Goal: Task Accomplishment & Management: Use online tool/utility

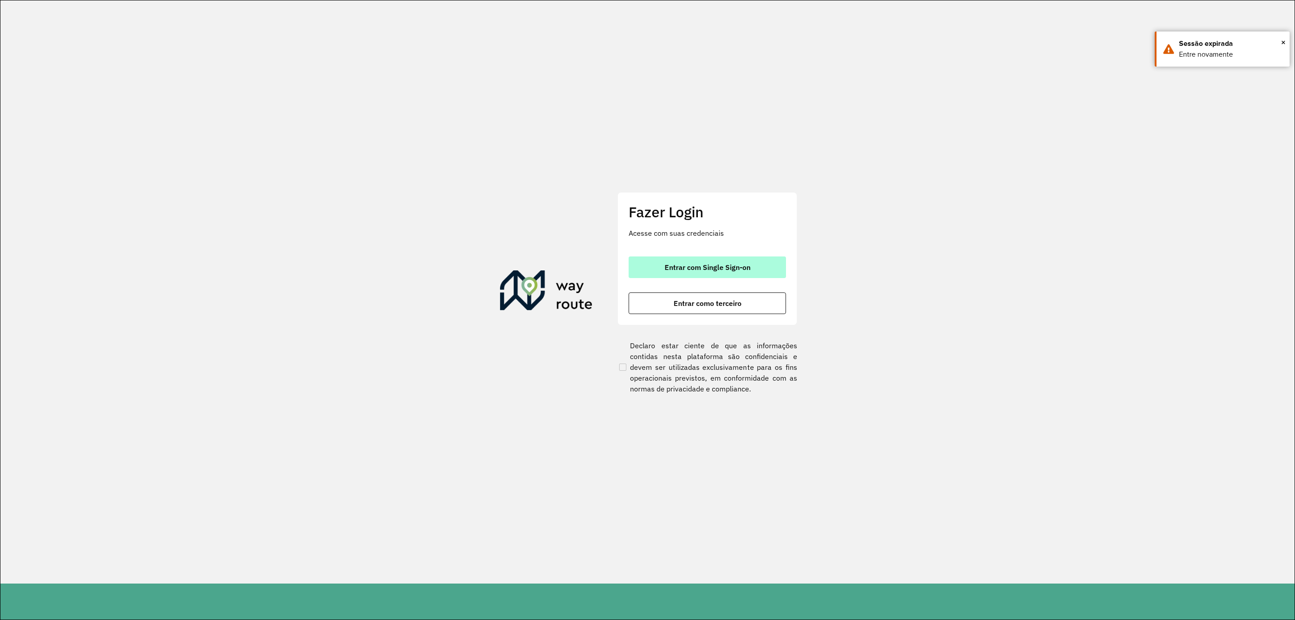
click at [713, 264] on span "Entrar com Single Sign-on" at bounding box center [708, 267] width 86 height 7
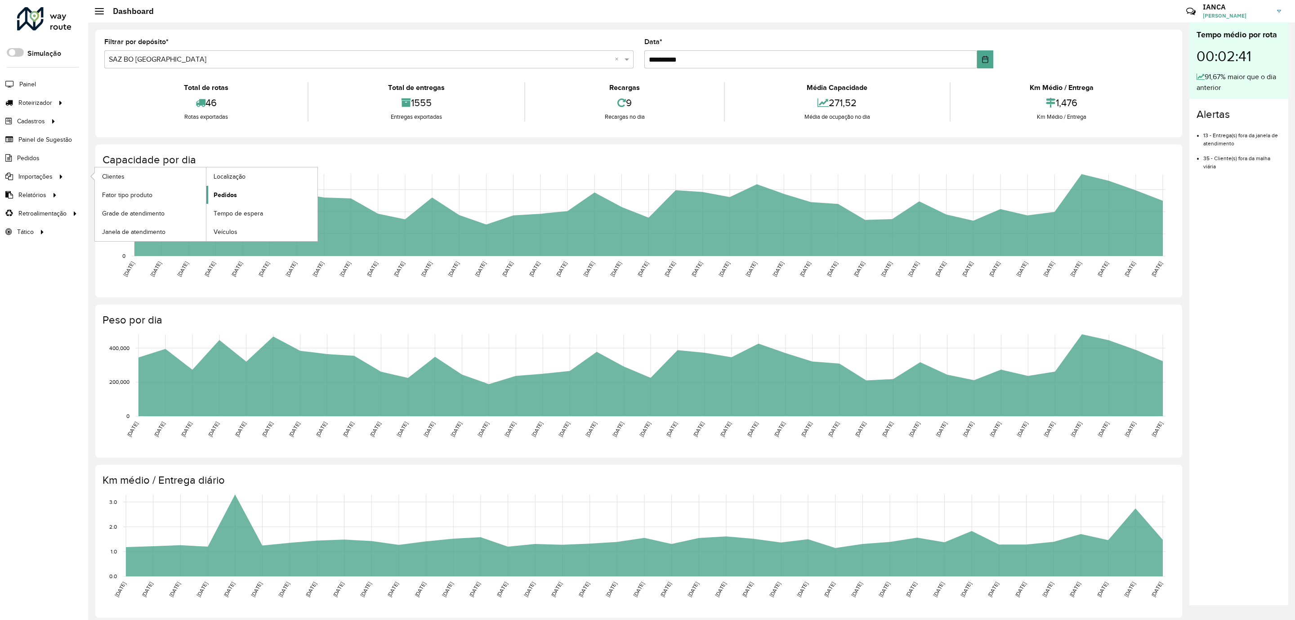
click at [220, 200] on span "Pedidos" at bounding box center [225, 194] width 23 height 9
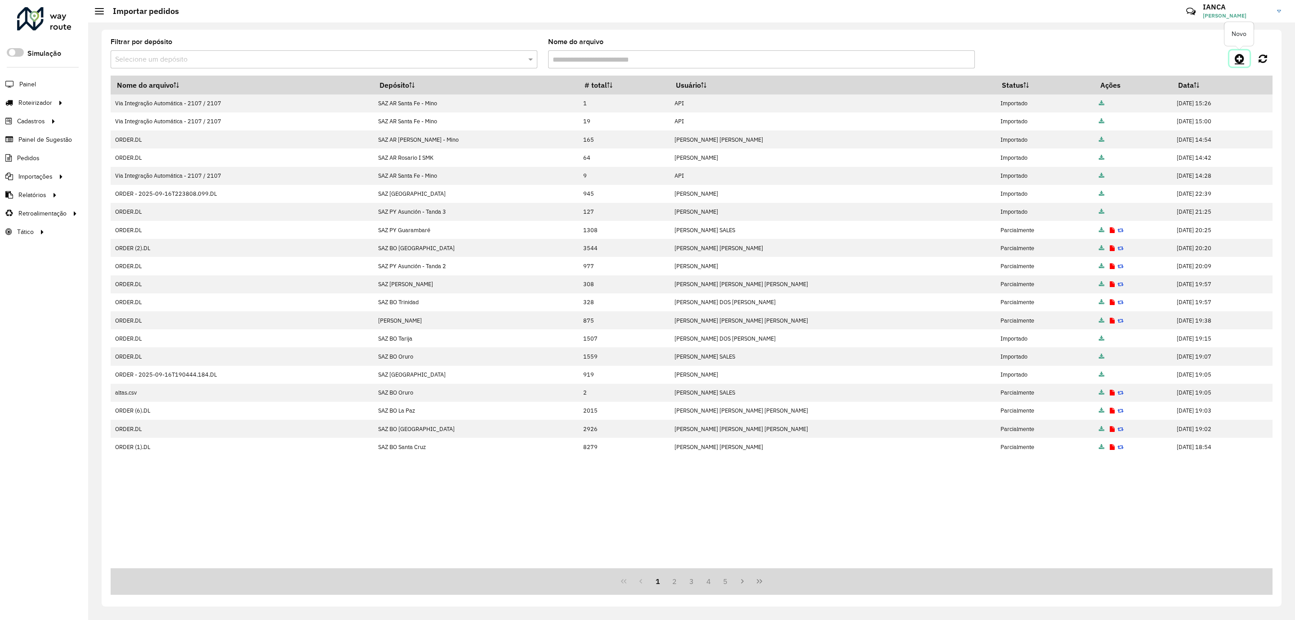
click at [1237, 60] on icon at bounding box center [1239, 58] width 9 height 11
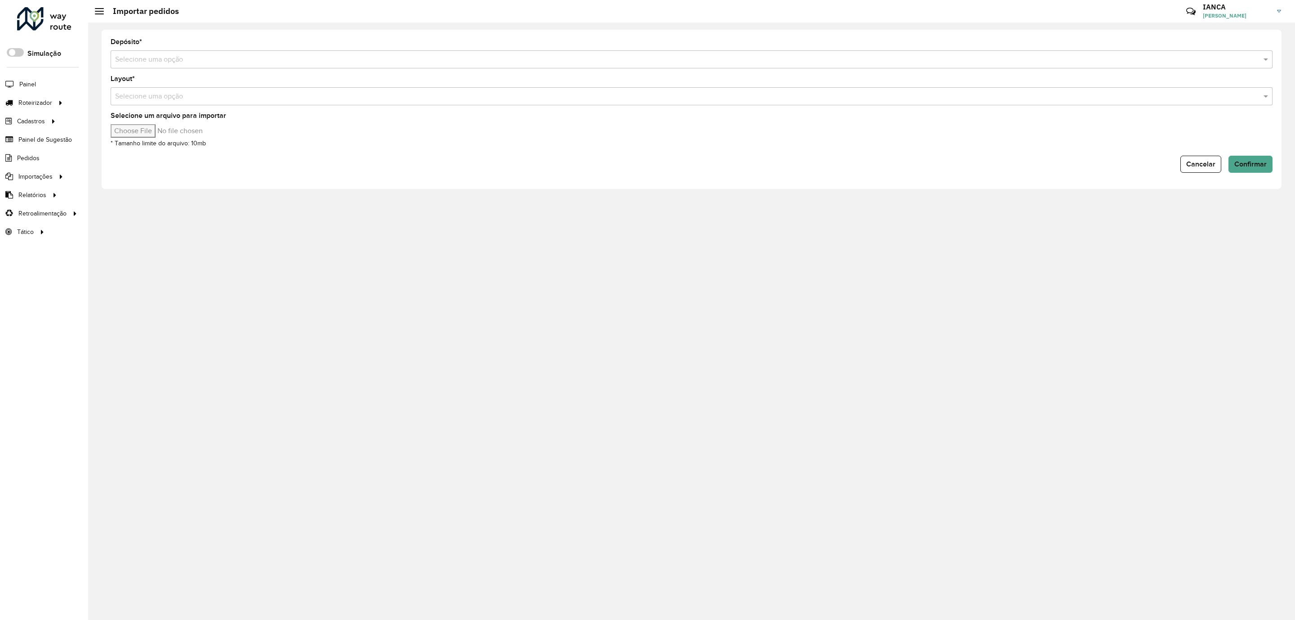
click at [139, 62] on input "text" at bounding box center [682, 59] width 1135 height 11
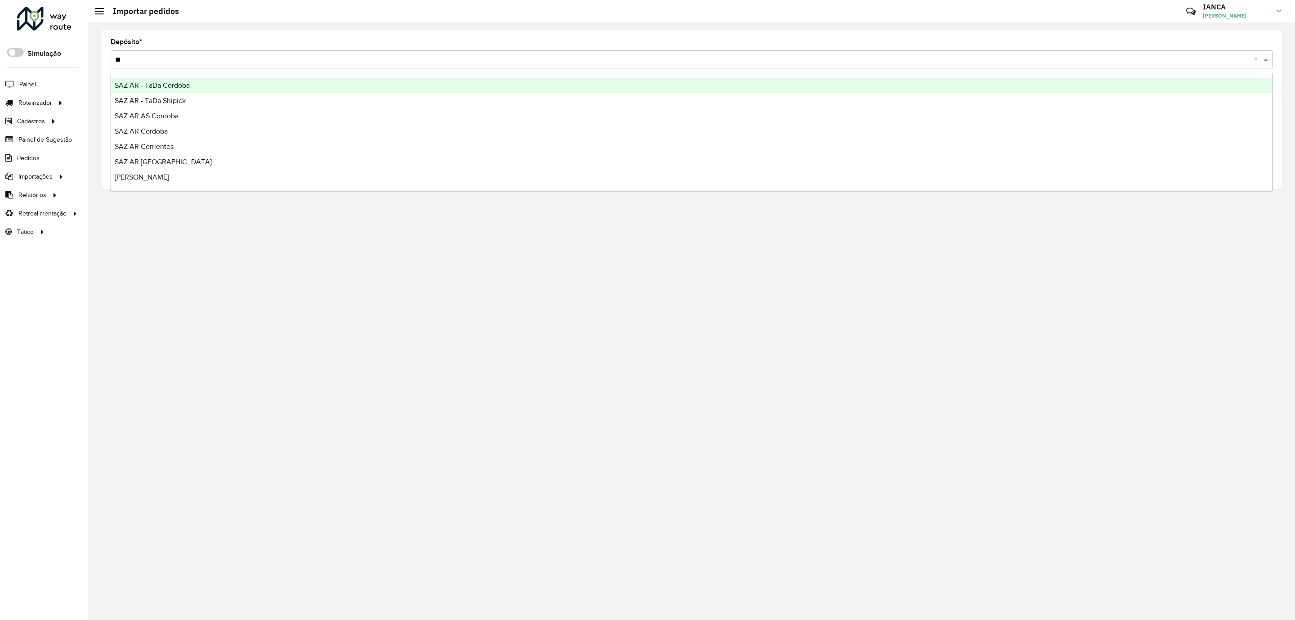
type input "***"
click at [204, 81] on span "SAZ AR Mercado Central - SMK" at bounding box center [164, 85] width 99 height 8
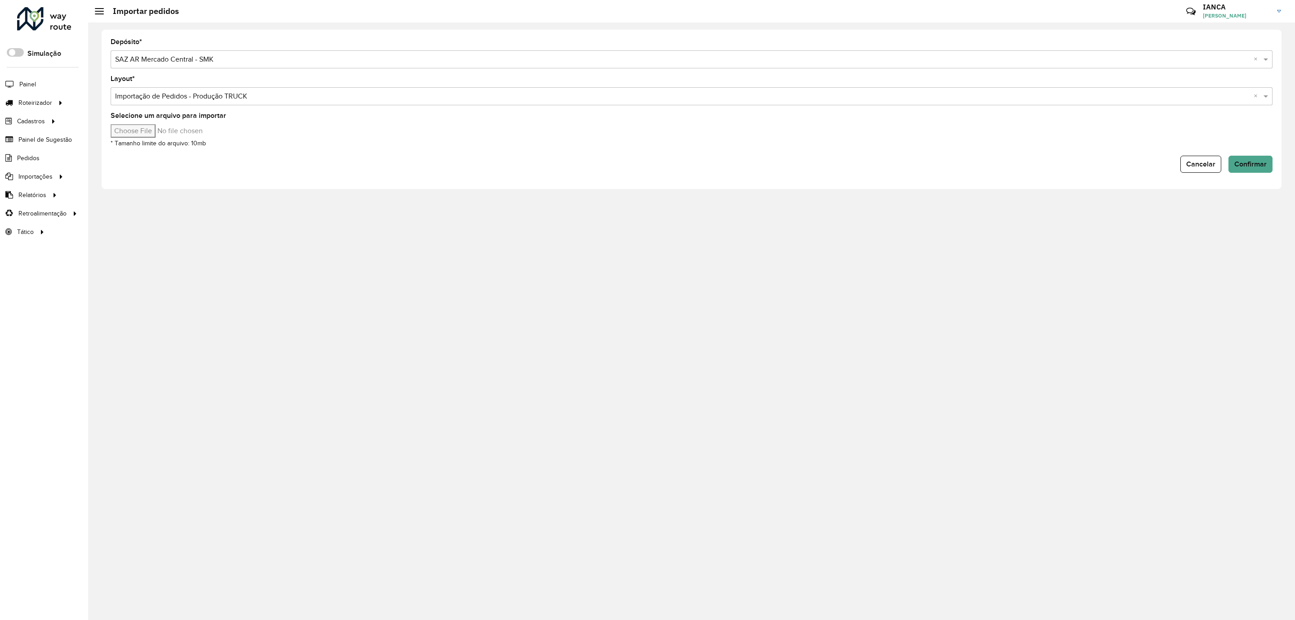
click at [149, 126] on input "Selecione um arquivo para importar" at bounding box center [187, 130] width 153 height 13
type input "**********"
click at [1241, 168] on span "Confirmar" at bounding box center [1251, 164] width 32 height 8
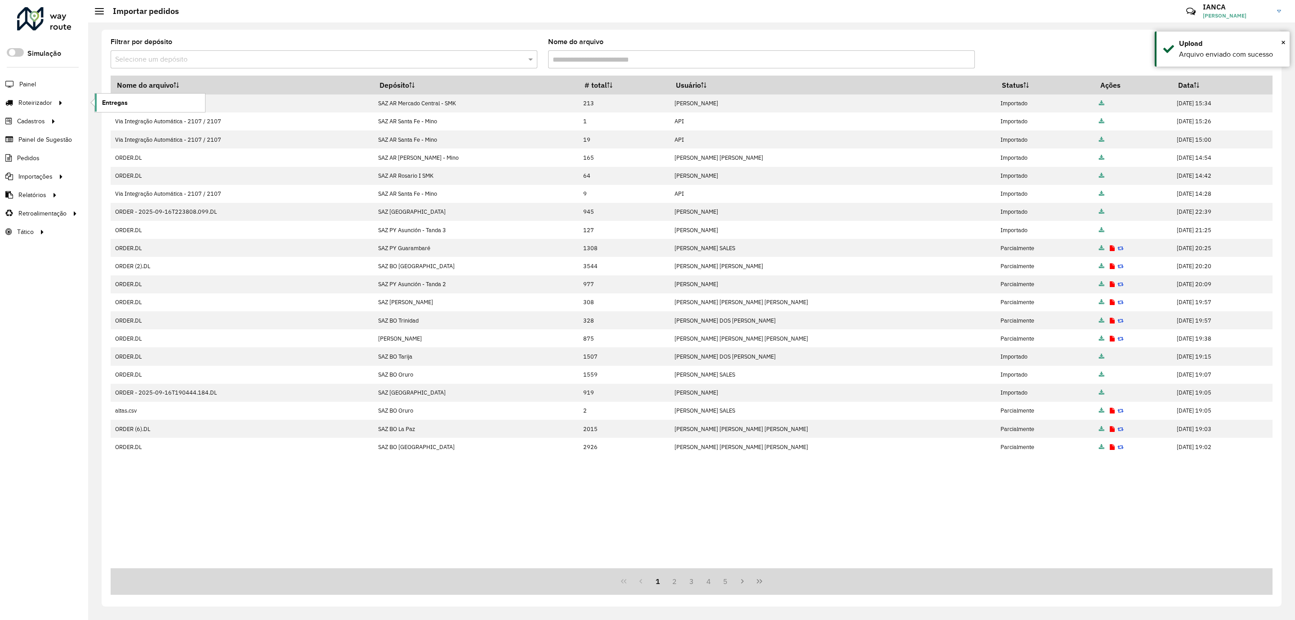
click at [116, 101] on span "Entregas" at bounding box center [115, 102] width 26 height 9
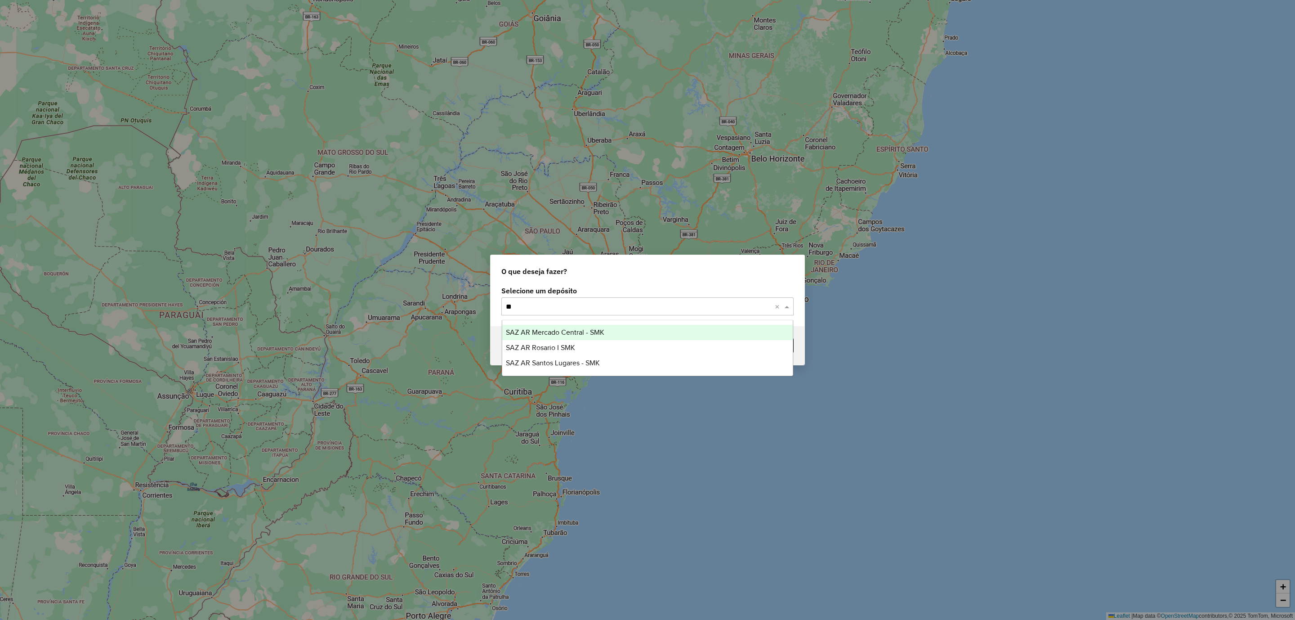
type input "***"
click at [586, 334] on span "SAZ AR Mercado Central - SMK" at bounding box center [555, 332] width 99 height 8
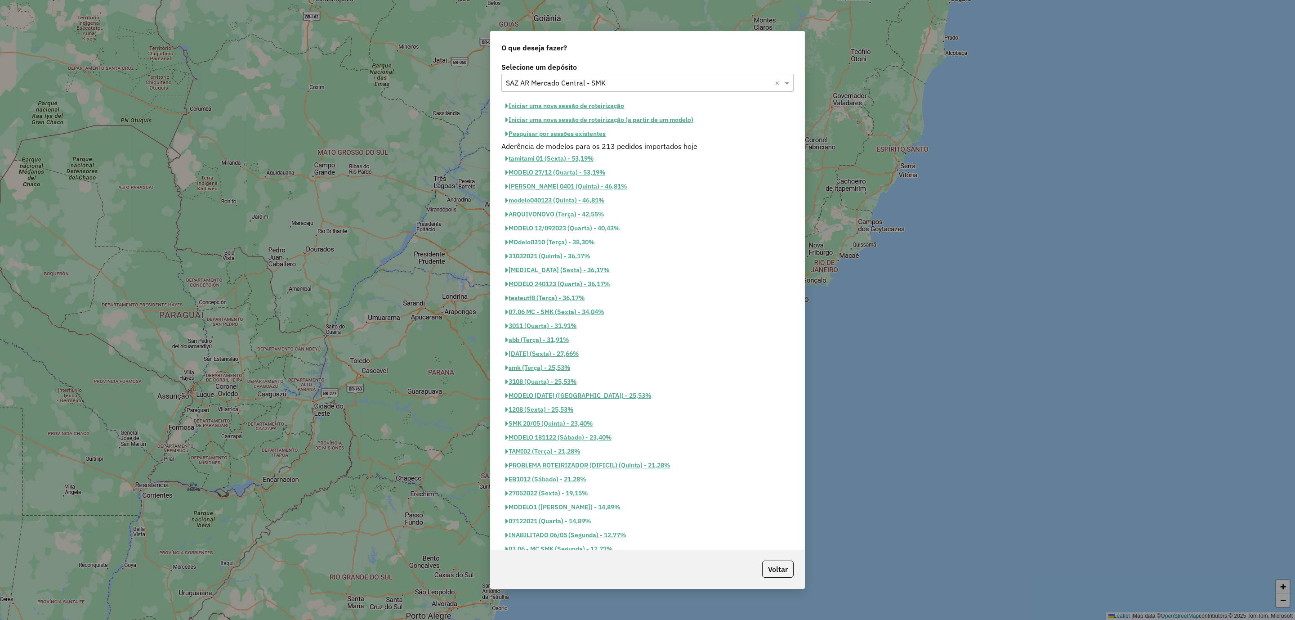
click at [583, 104] on button "Iniciar uma nova sessão de roteirização" at bounding box center [565, 106] width 127 height 14
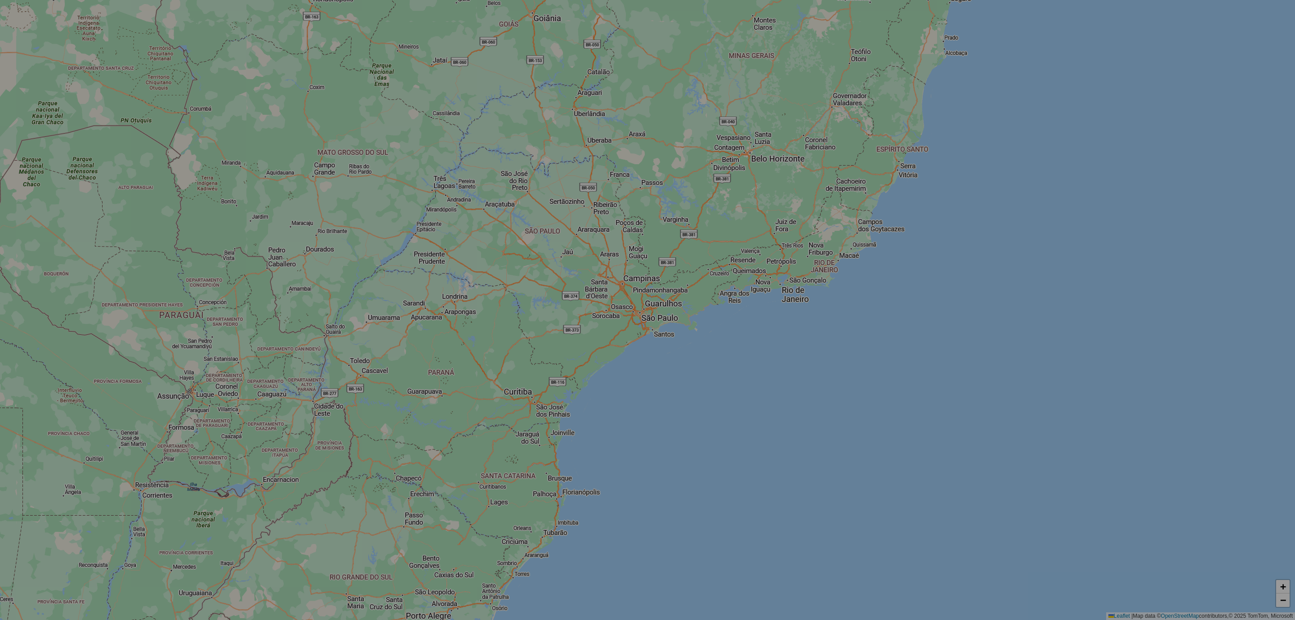
select select "*"
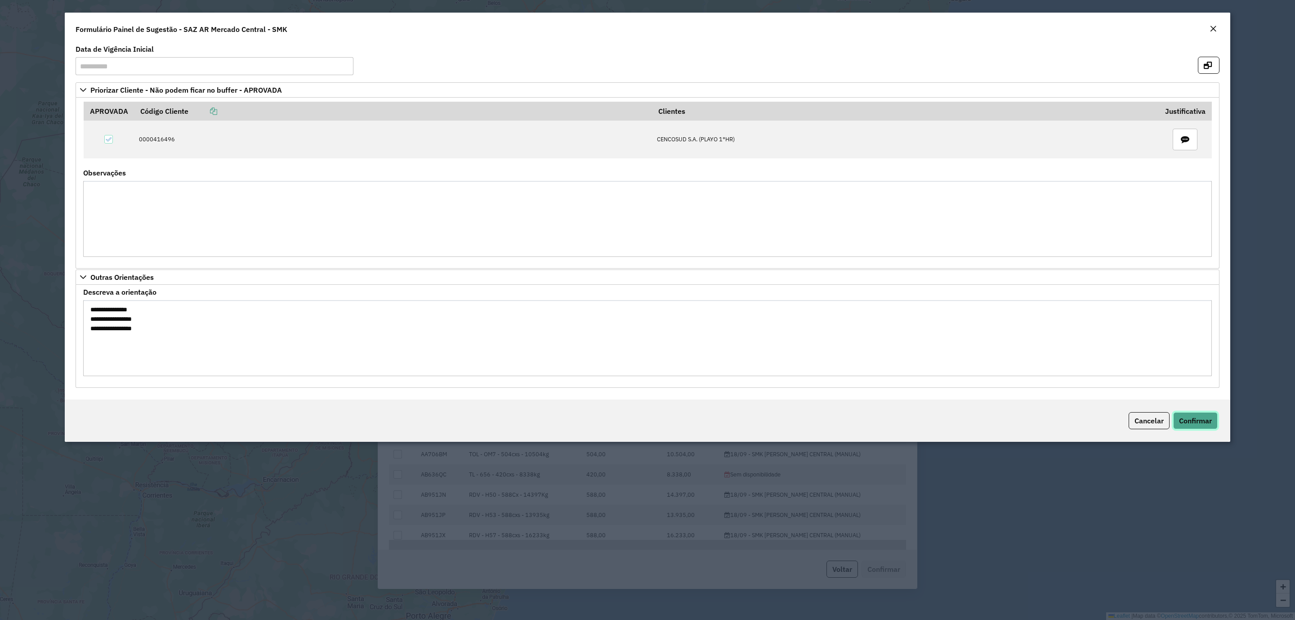
click at [1204, 424] on span "Confirmar" at bounding box center [1195, 420] width 33 height 9
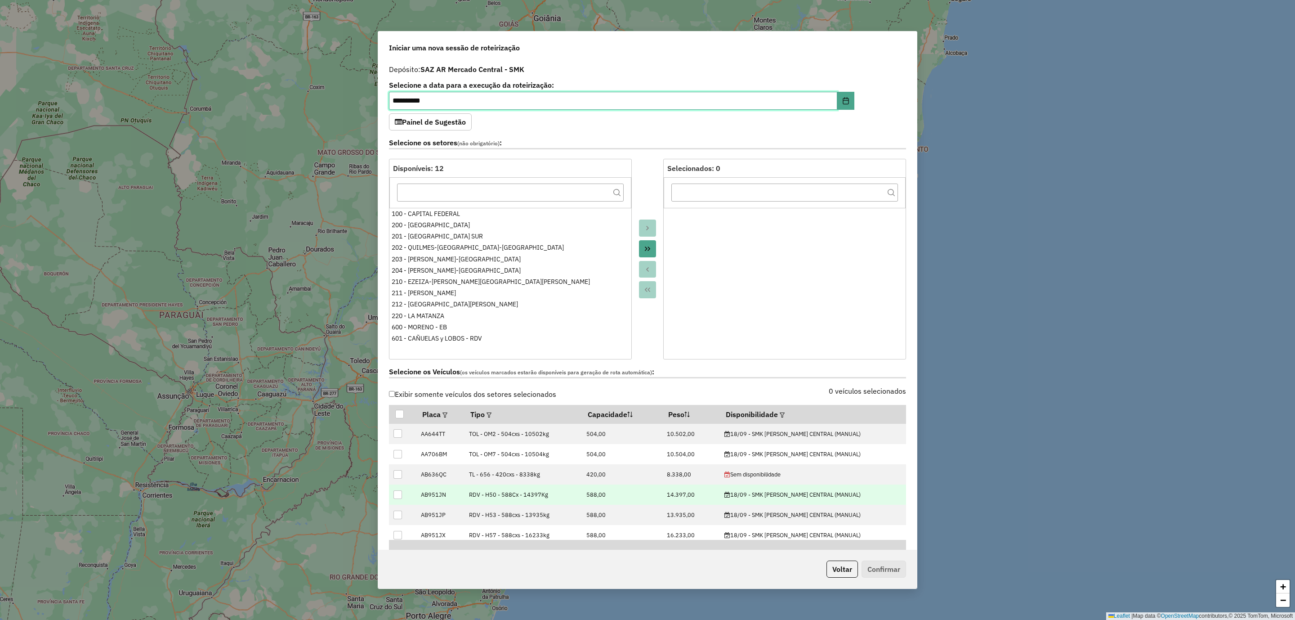
scroll to position [135, 0]
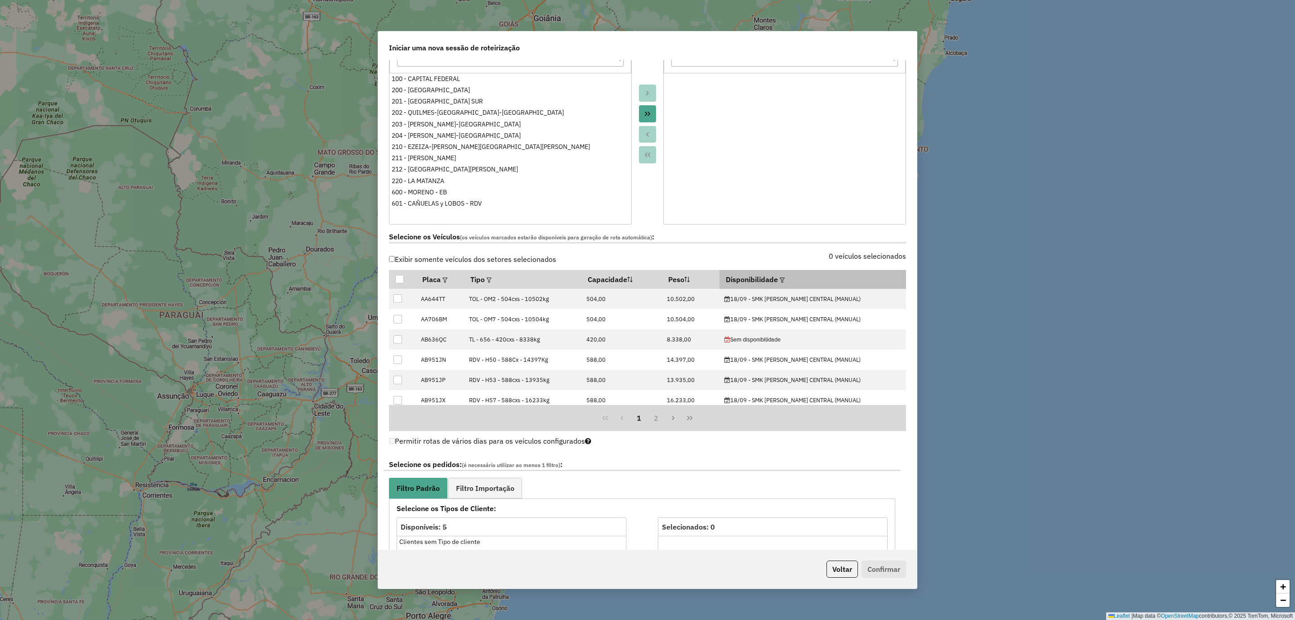
click at [785, 281] on em at bounding box center [782, 280] width 5 height 5
click at [857, 298] on div "Selecione uma opção" at bounding box center [836, 301] width 76 height 17
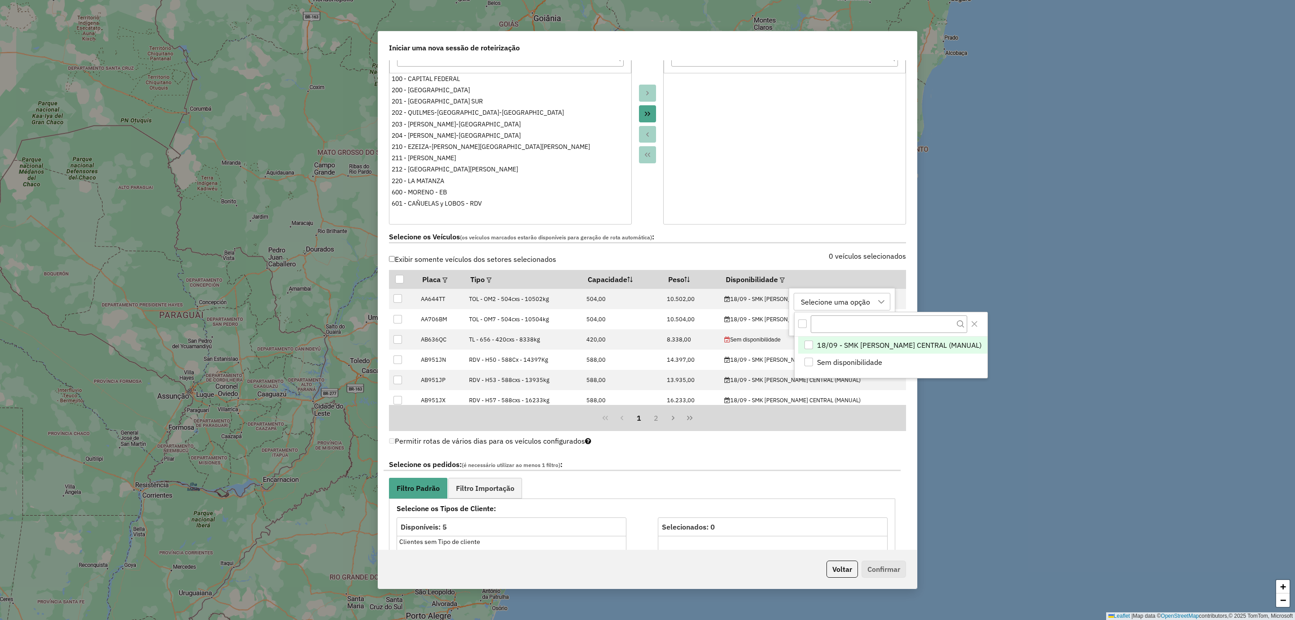
scroll to position [6, 41]
click at [814, 344] on li "18/09 - SMK [PERSON_NAME] CENTRAL (MANUAL)" at bounding box center [892, 344] width 189 height 17
click at [772, 260] on div "0 veículos selecionados" at bounding box center [780, 261] width 264 height 17
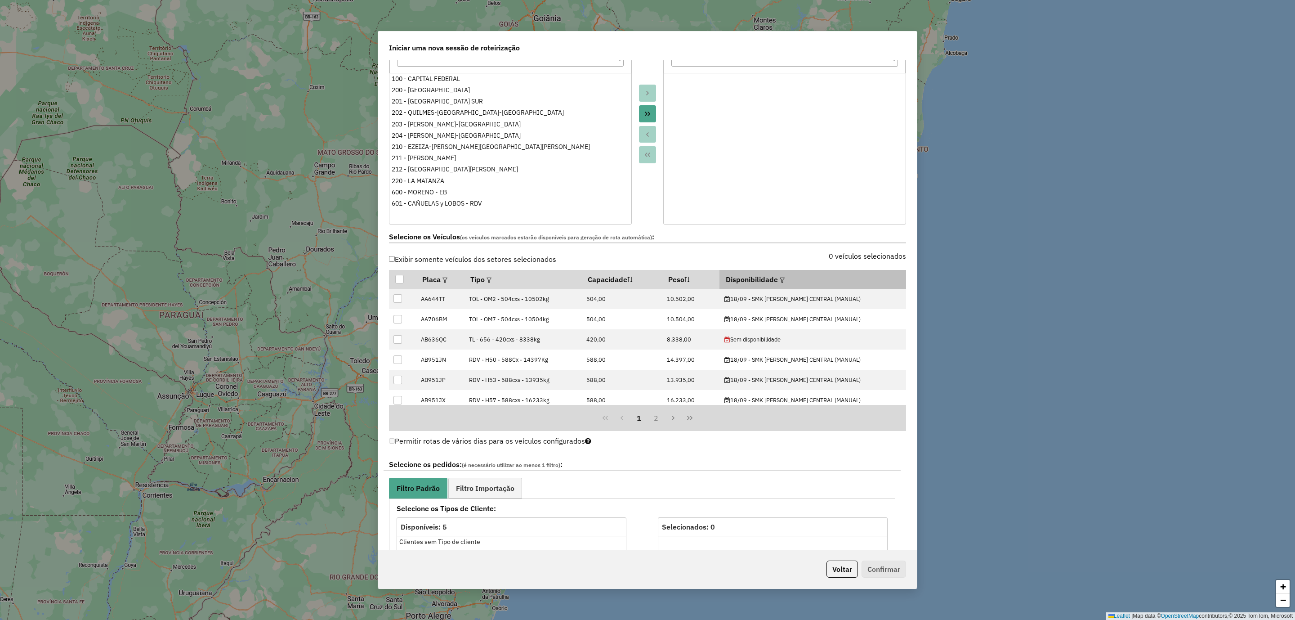
click at [785, 285] on div at bounding box center [781, 279] width 7 height 11
click at [785, 282] on em at bounding box center [782, 280] width 5 height 5
click at [954, 325] on button "Aplicar" at bounding box center [966, 322] width 35 height 17
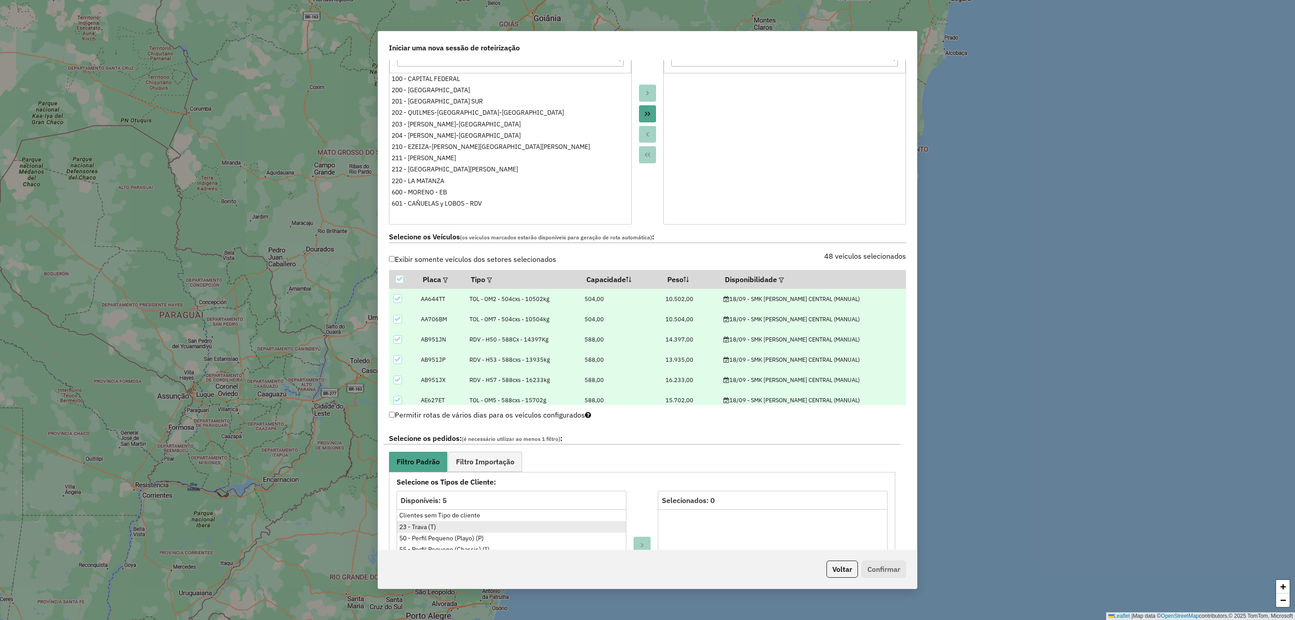
scroll to position [337, 0]
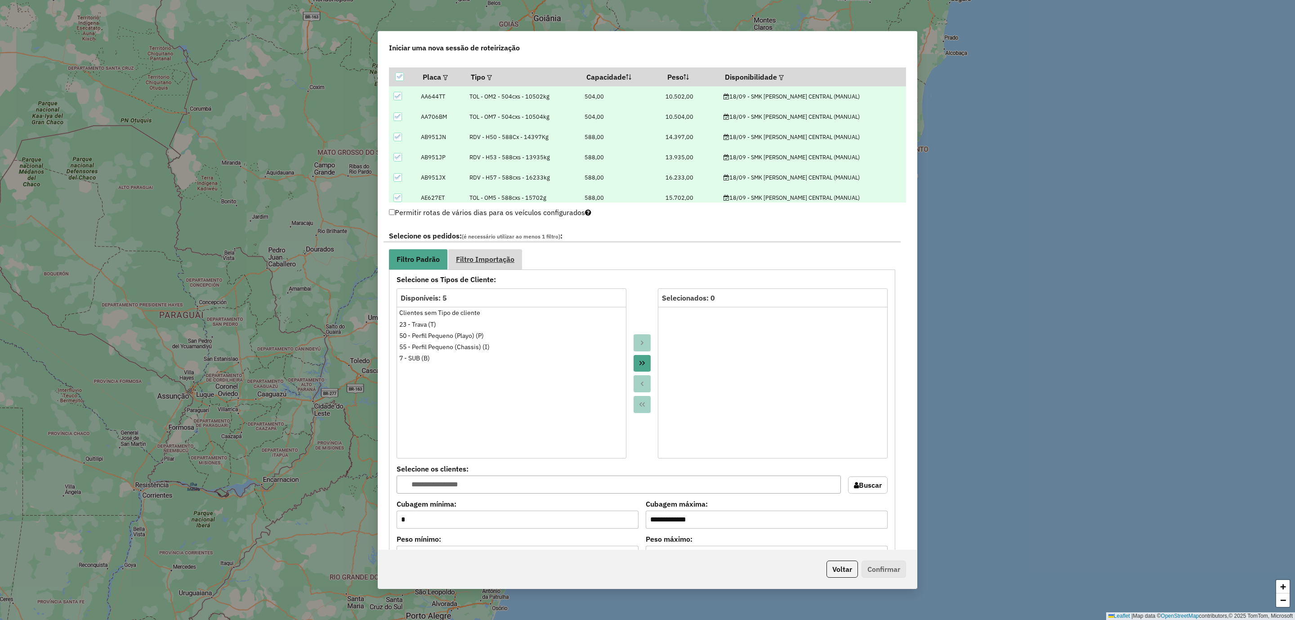
click at [497, 262] on span "Filtro Importação" at bounding box center [485, 258] width 58 height 7
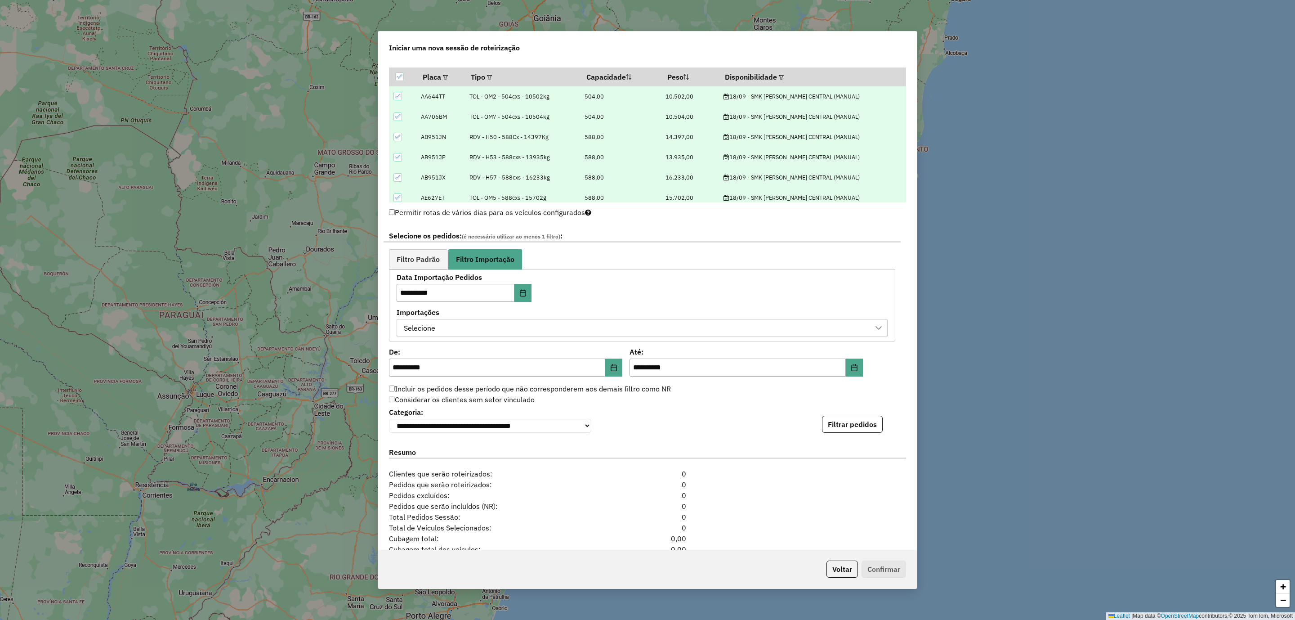
click at [498, 328] on div "Selecione" at bounding box center [636, 327] width 470 height 17
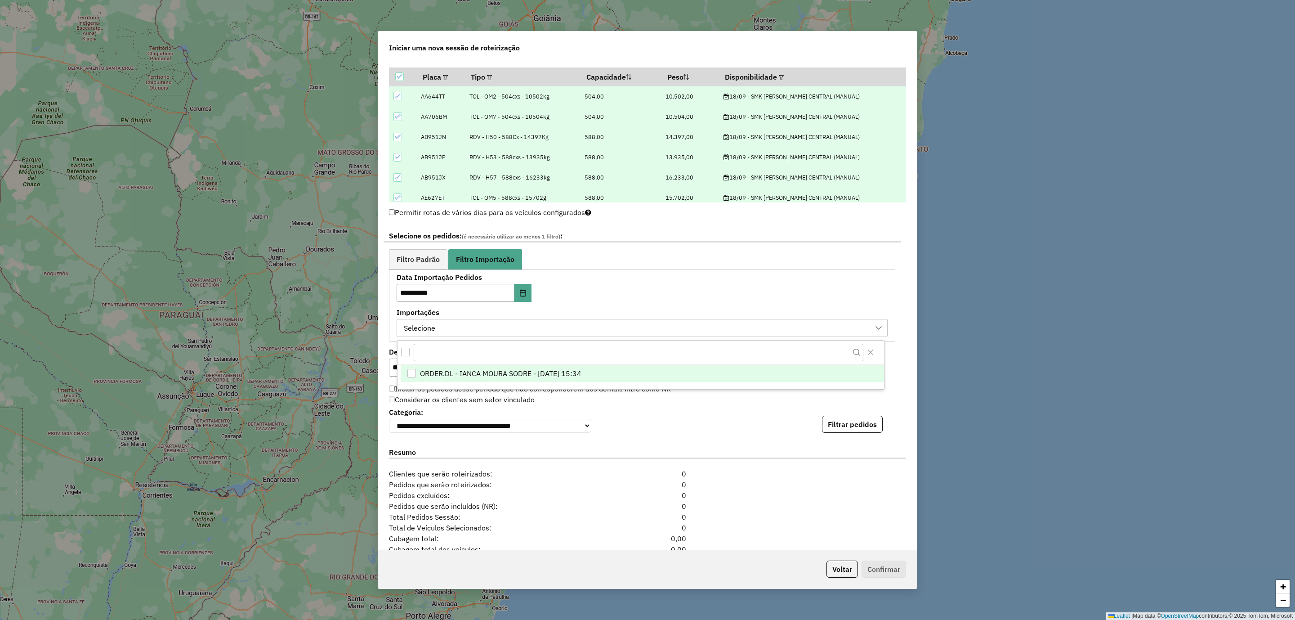
click at [478, 375] on span "ORDER.DL - IANCA MOURA SODRE - [DATE] 15:34" at bounding box center [500, 373] width 161 height 11
click at [838, 423] on button "Filtrar pedidos" at bounding box center [852, 424] width 61 height 17
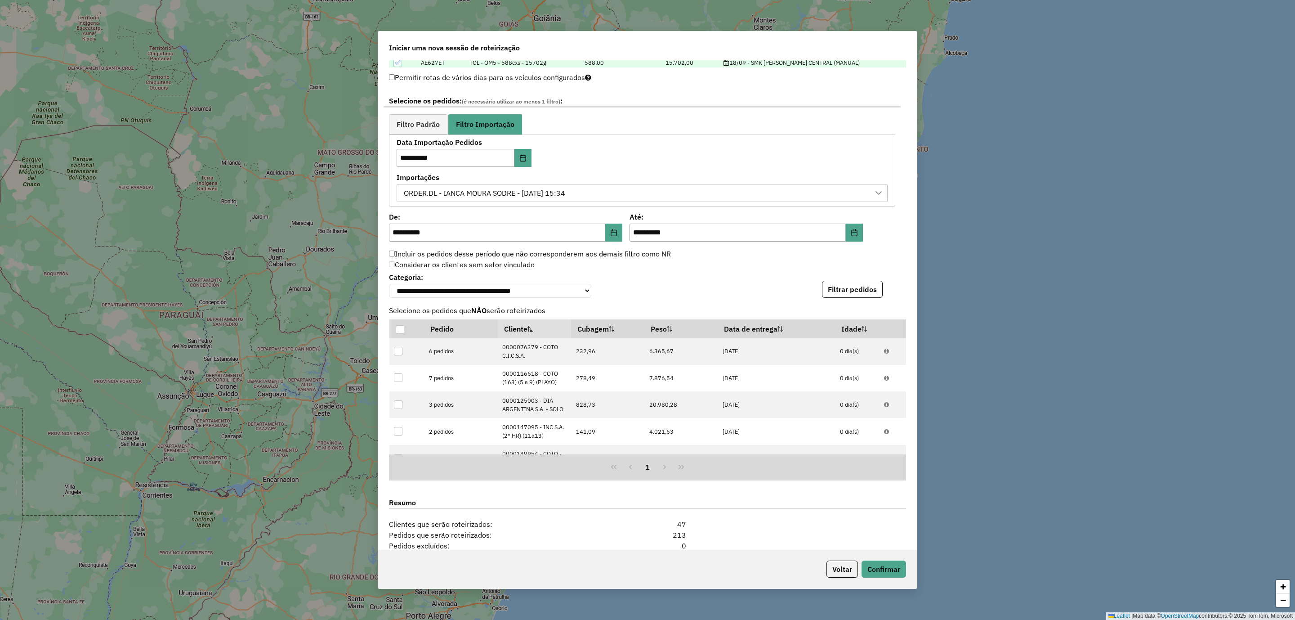
scroll to position [67, 0]
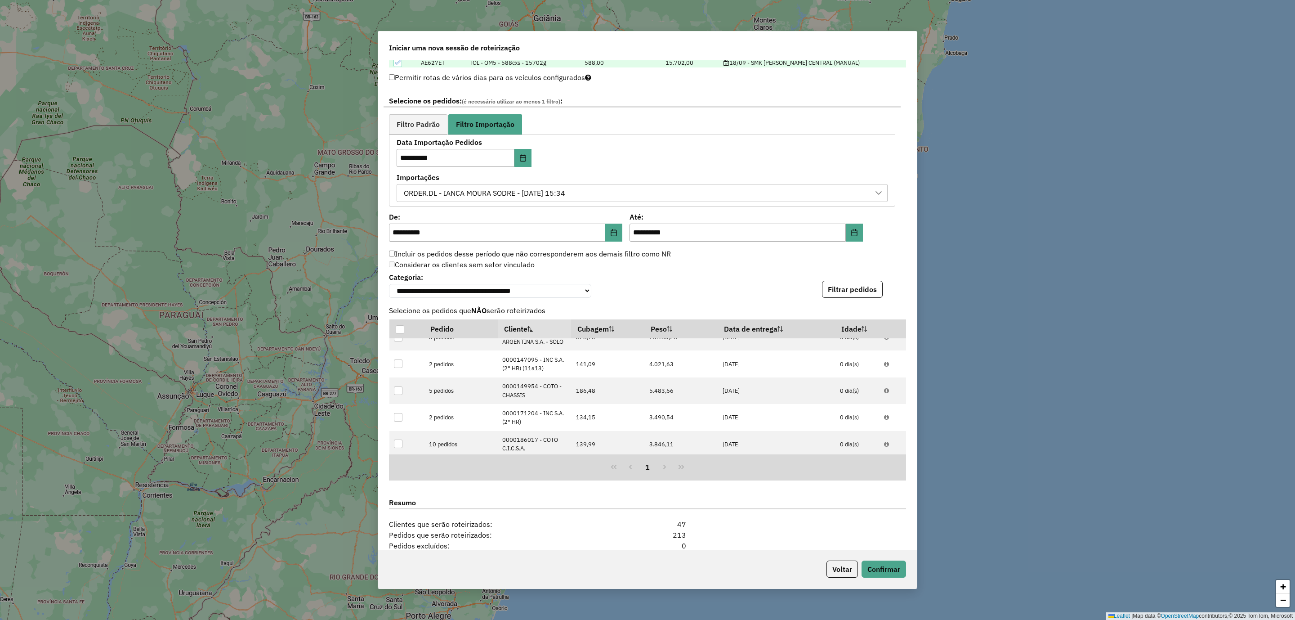
click at [854, 295] on button "Filtrar pedidos" at bounding box center [852, 289] width 61 height 17
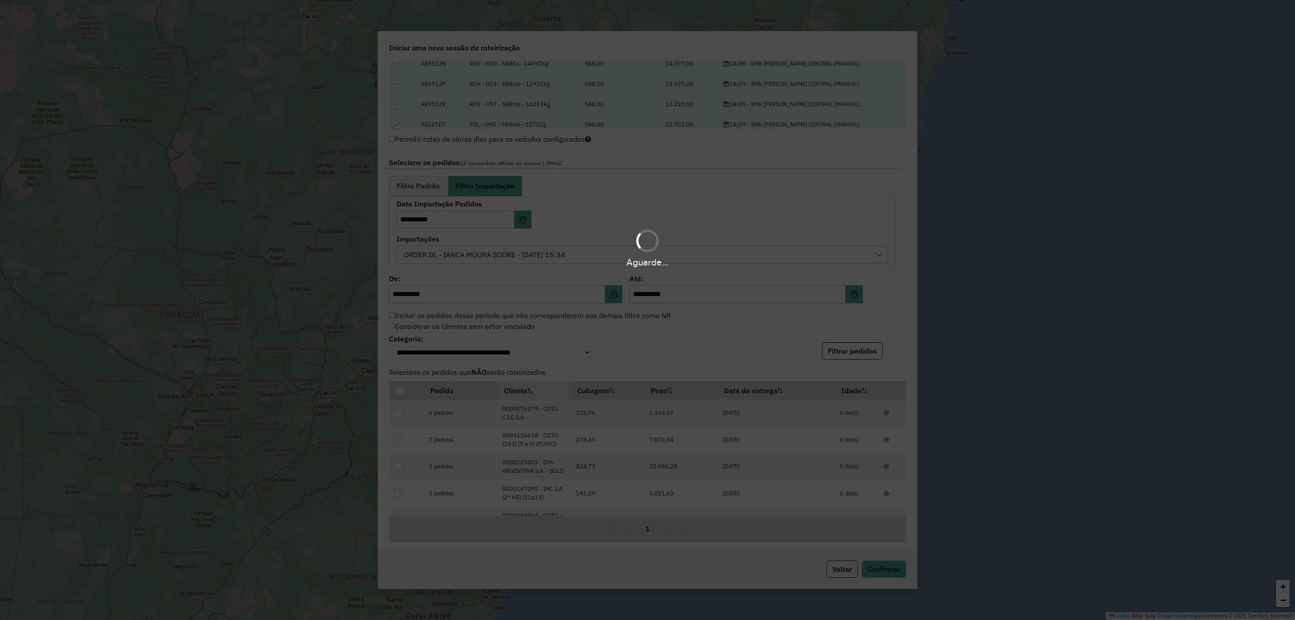
scroll to position [472, 0]
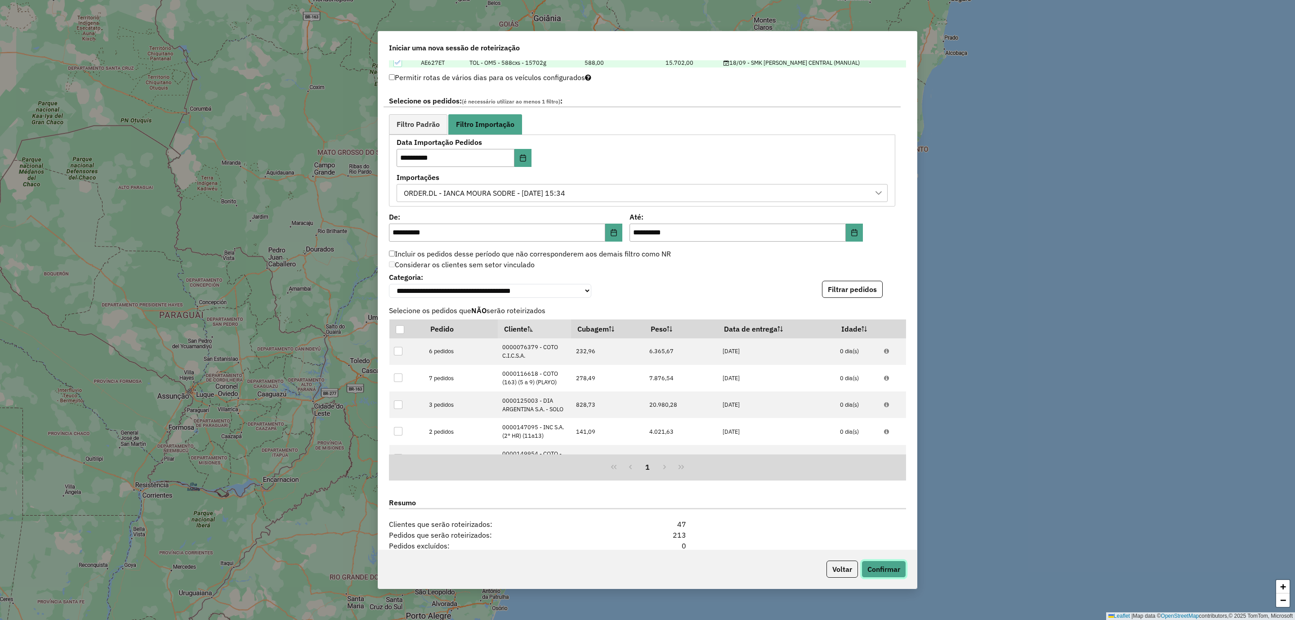
click at [884, 568] on button "Confirmar" at bounding box center [884, 568] width 45 height 17
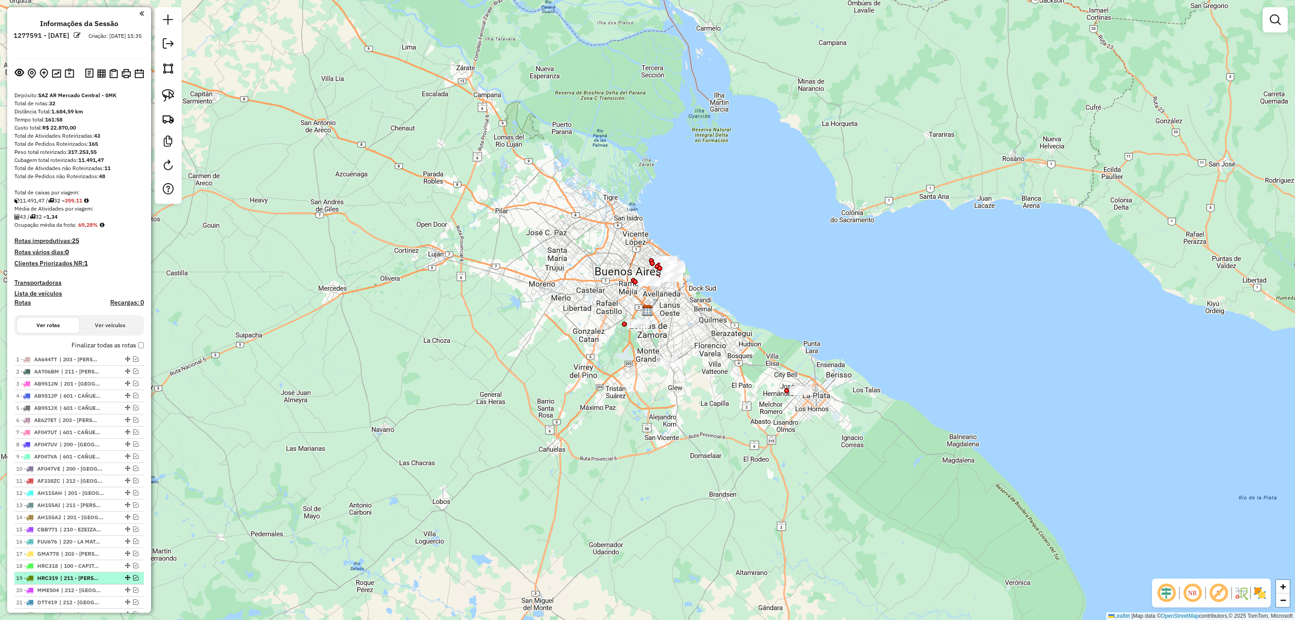
scroll to position [67, 0]
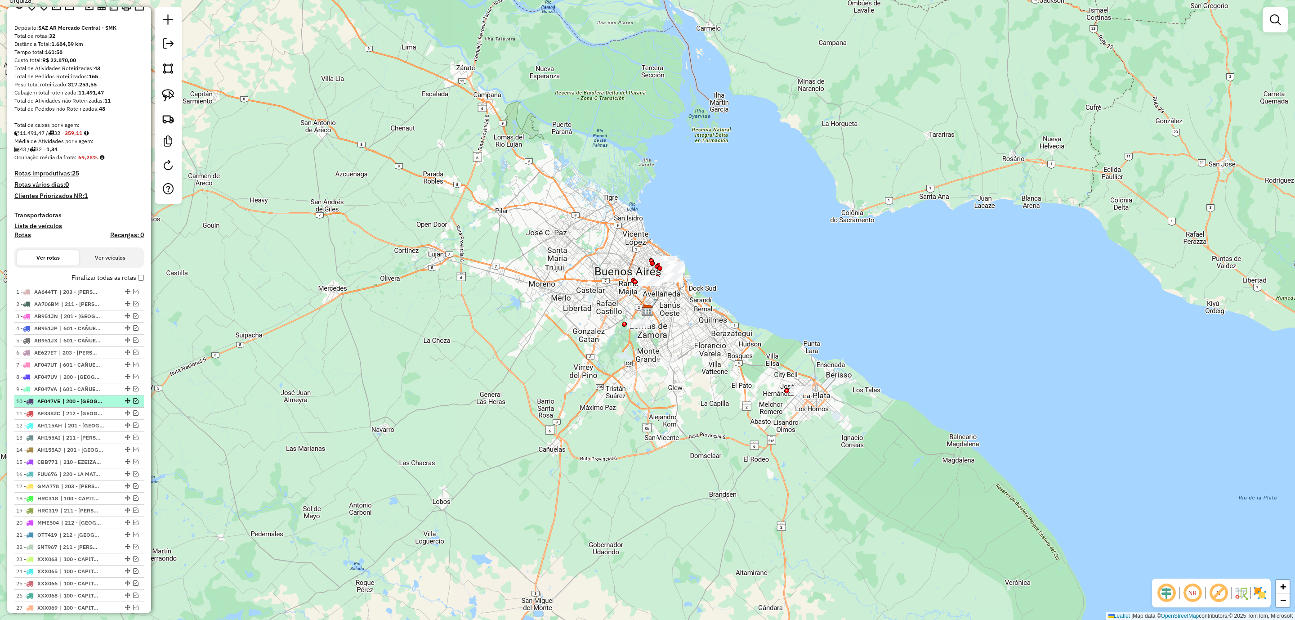
click at [133, 403] on em at bounding box center [135, 400] width 5 height 5
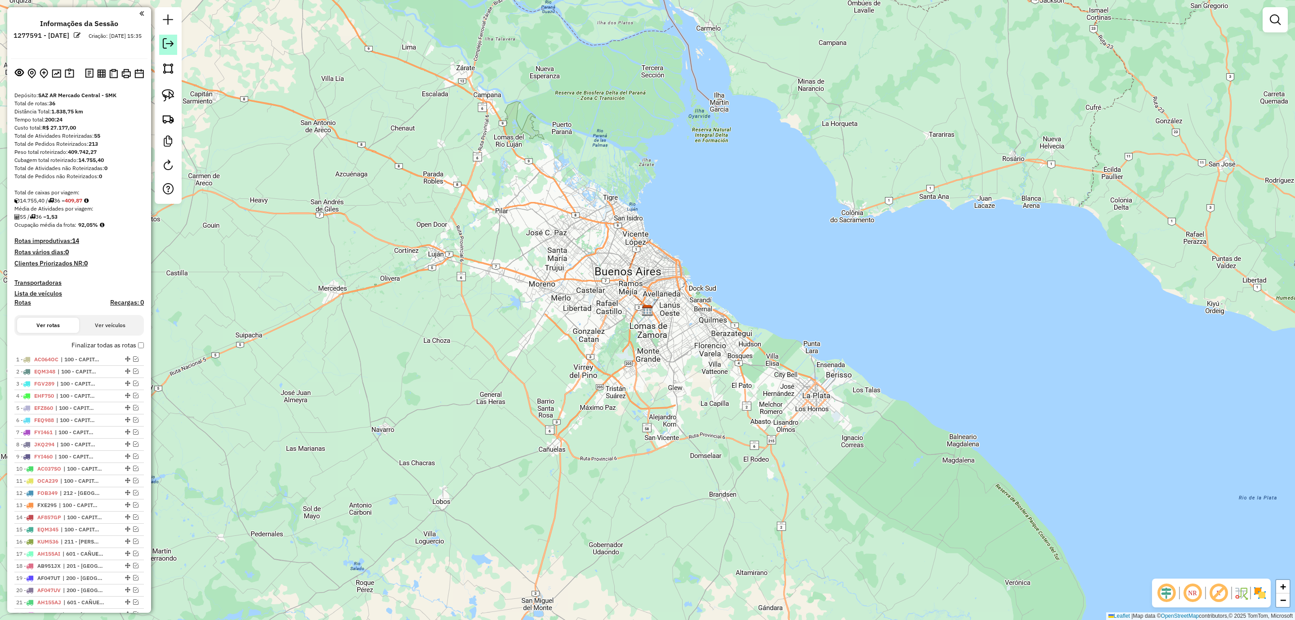
click at [163, 43] on em at bounding box center [168, 43] width 11 height 11
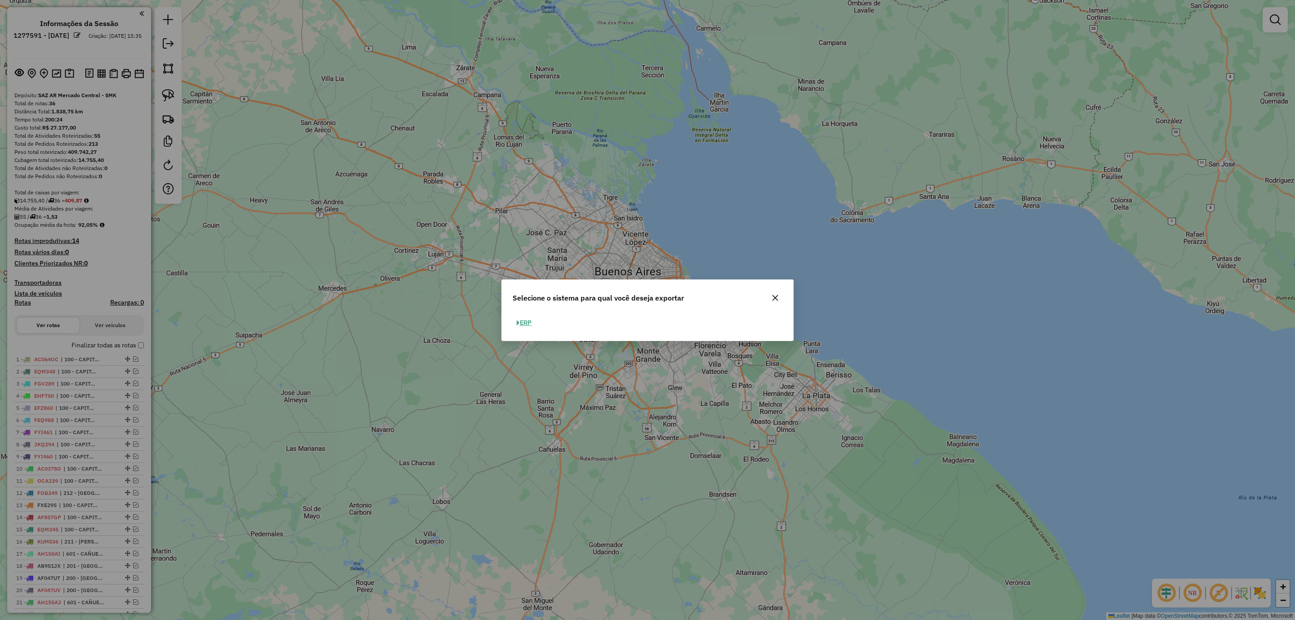
click at [525, 324] on button "ERP" at bounding box center [524, 323] width 23 height 14
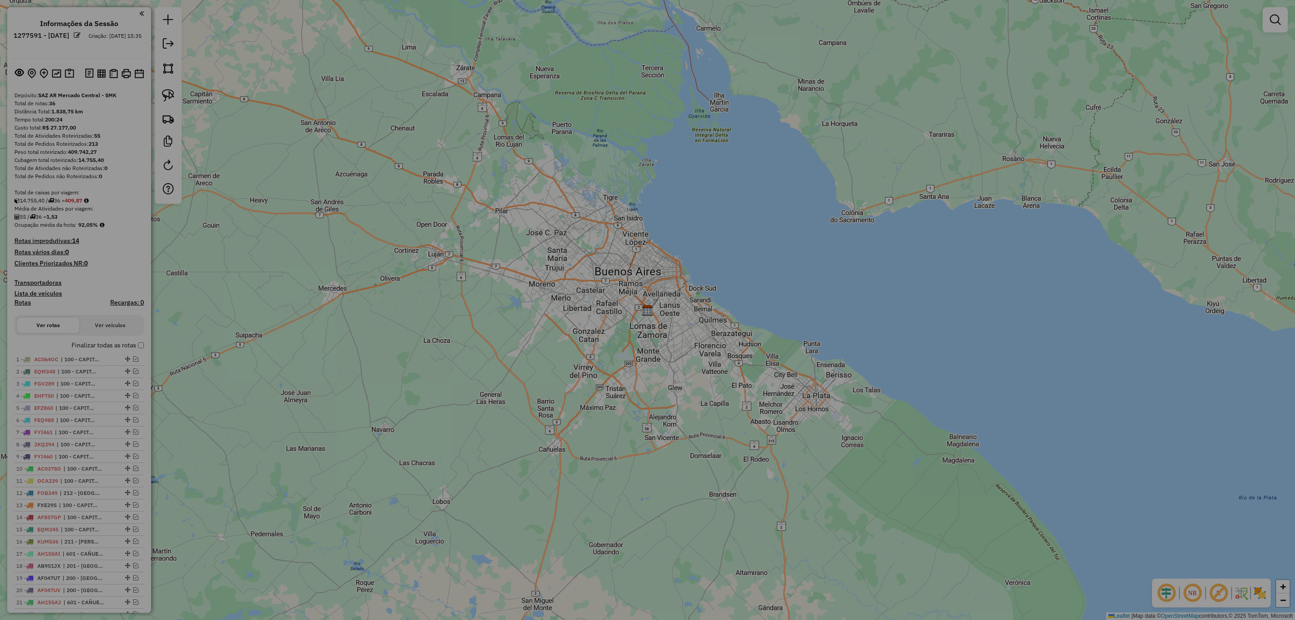
select select "**"
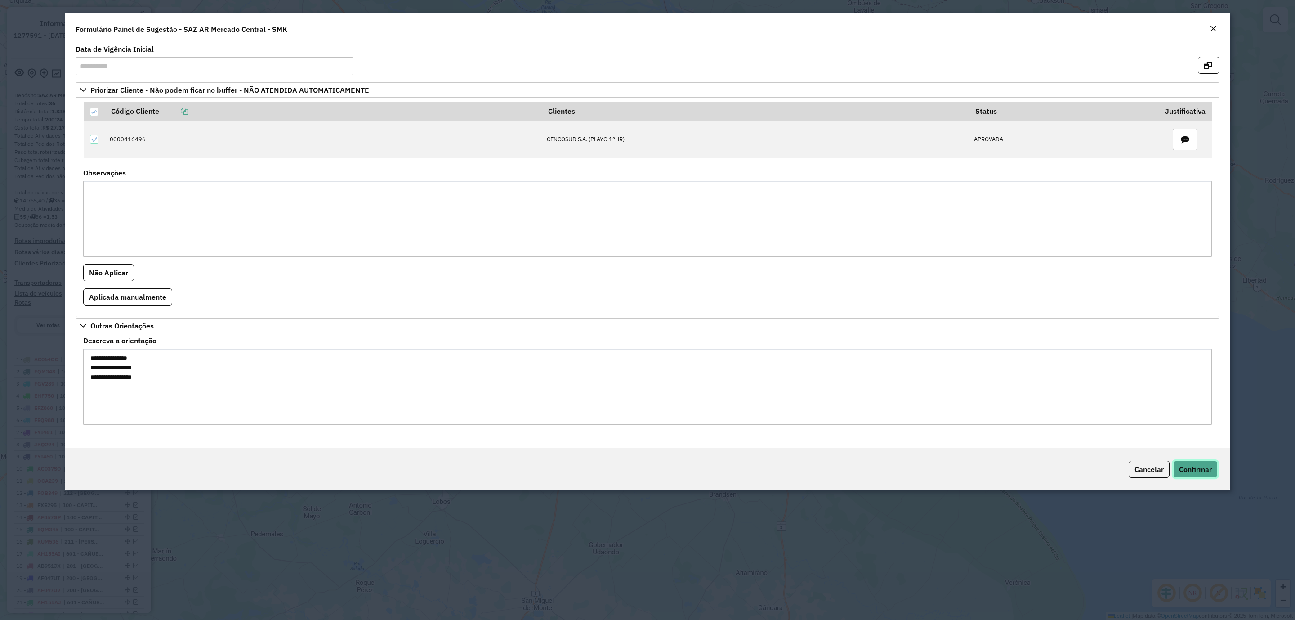
click at [1190, 474] on span "Confirmar" at bounding box center [1195, 469] width 33 height 9
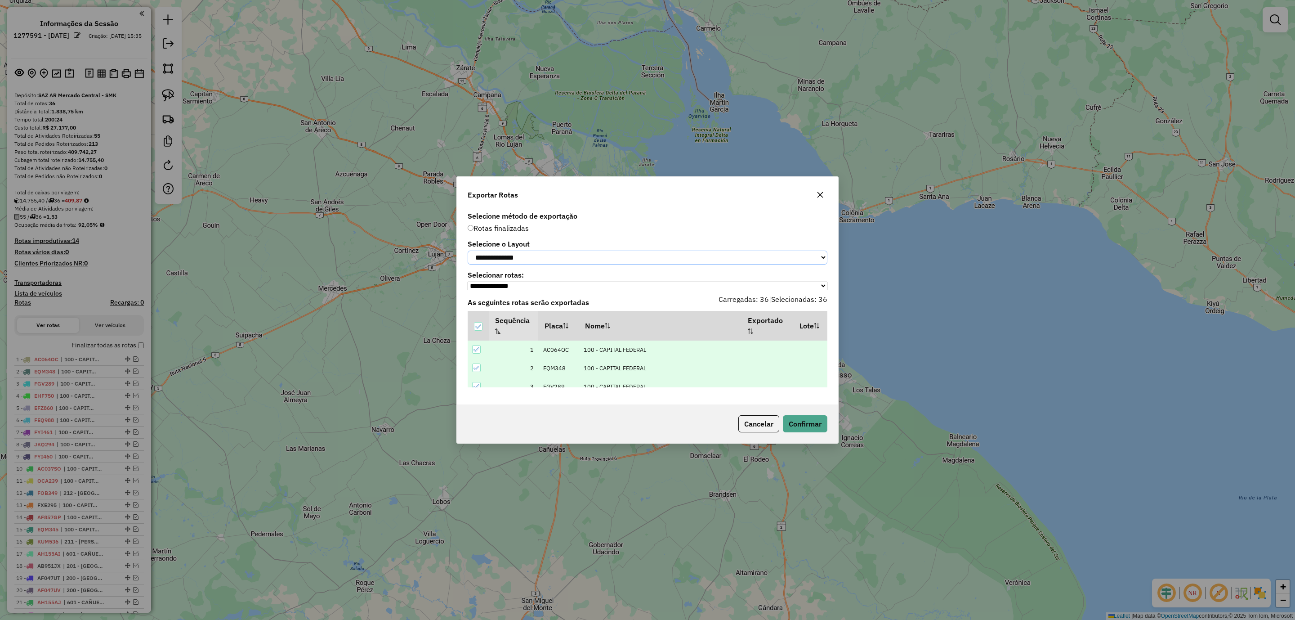
click at [499, 258] on select "**********" at bounding box center [648, 258] width 360 height 14
select select "*********"
click at [468, 251] on select "**********" at bounding box center [648, 258] width 360 height 14
click at [803, 419] on div "Cancelar Confirmar" at bounding box center [647, 423] width 381 height 39
drag, startPoint x: 791, startPoint y: 416, endPoint x: 795, endPoint y: 419, distance: 4.8
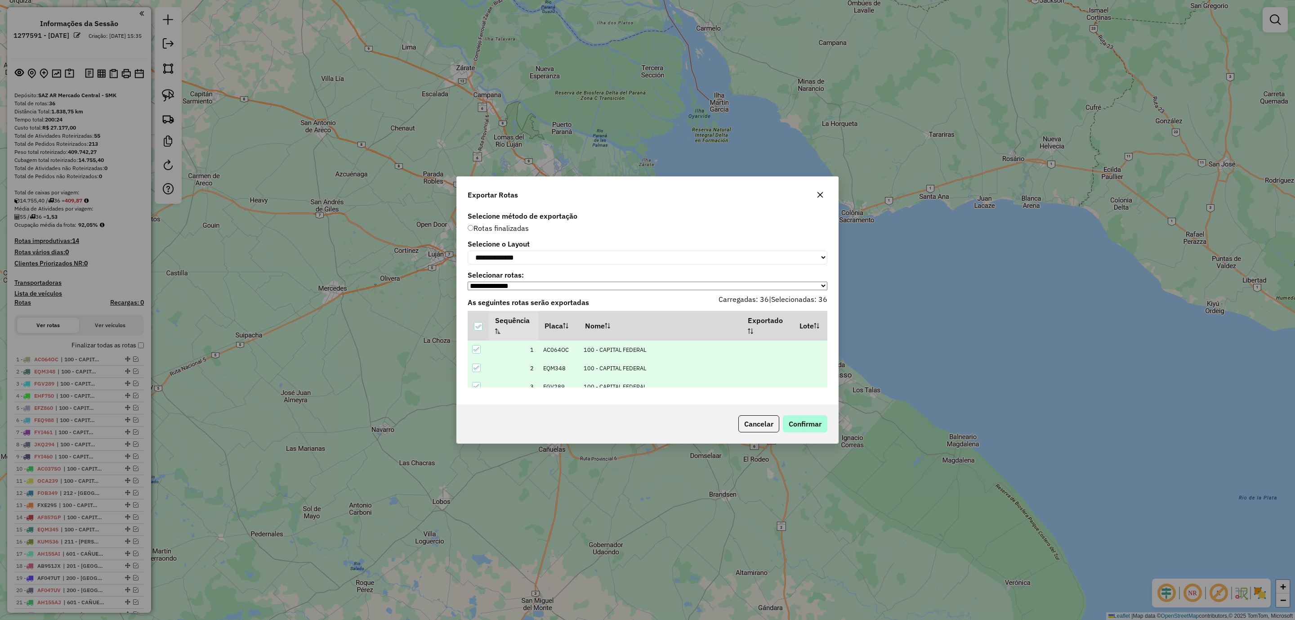
click at [792, 416] on div "Cancelar Confirmar" at bounding box center [647, 423] width 381 height 39
click at [799, 424] on button "Confirmar" at bounding box center [805, 423] width 45 height 17
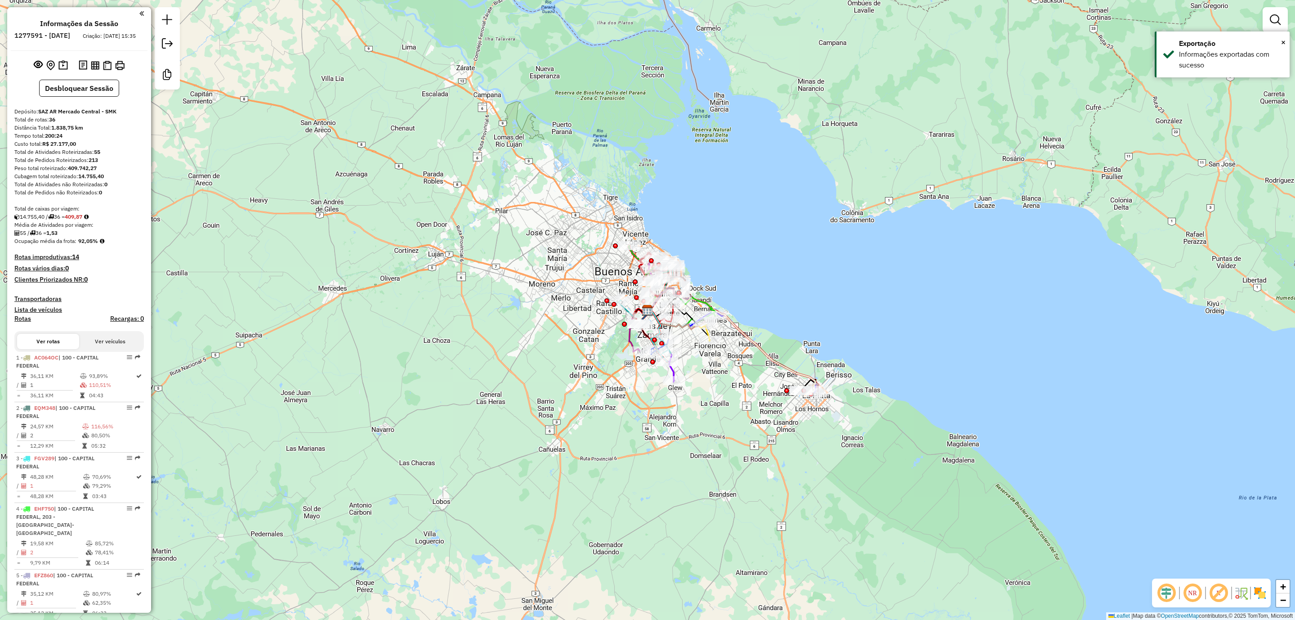
click at [944, 219] on div "Rota 13 - Placa FXE295 0000390363 - COTO BARRACAS (2° HR)- TRAVA Rota 13 - Plac…" at bounding box center [647, 310] width 1295 height 620
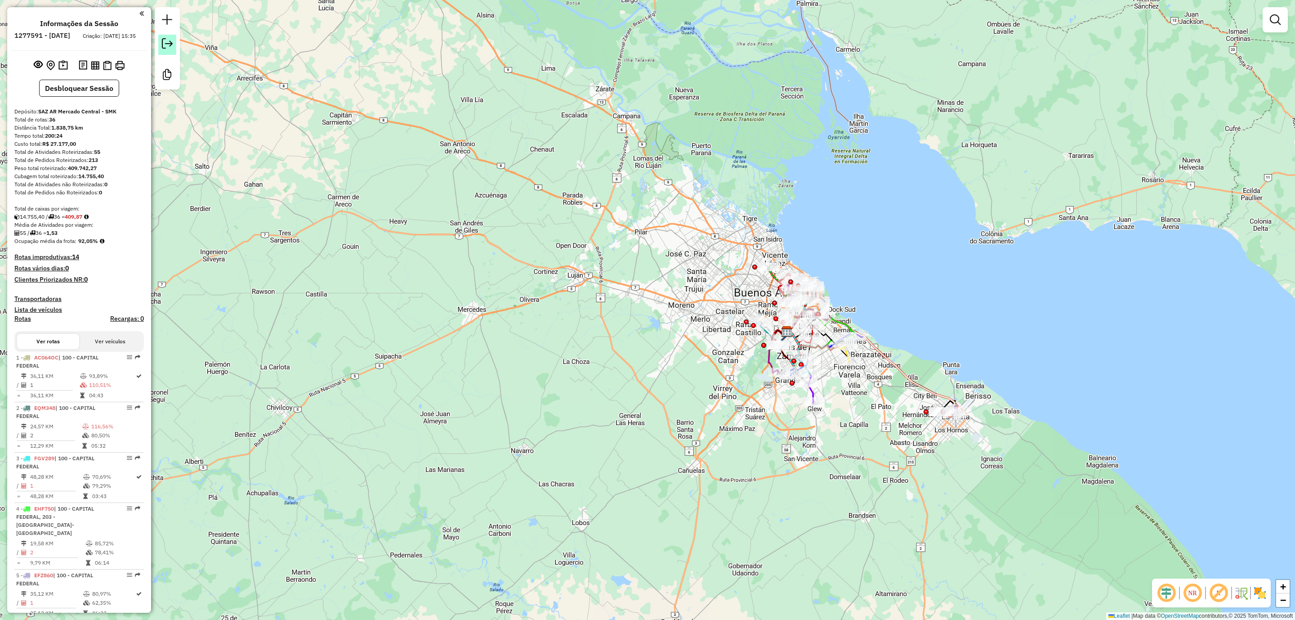
click at [173, 45] on link at bounding box center [167, 45] width 18 height 20
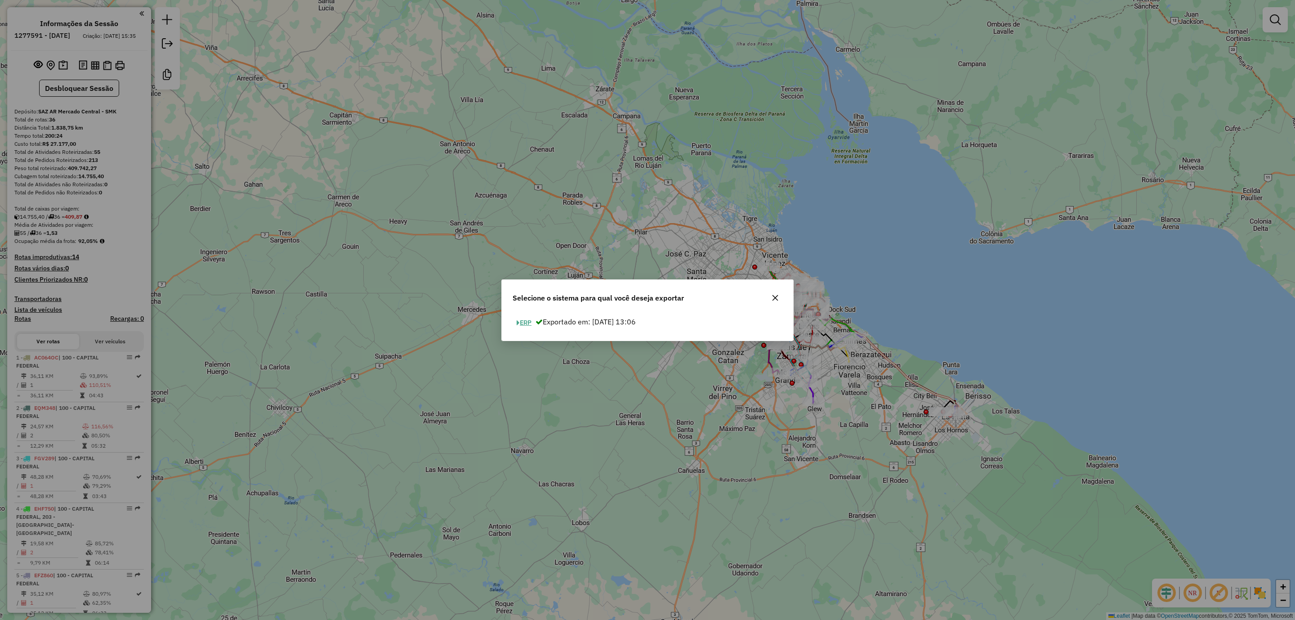
click at [525, 318] on button "ERP" at bounding box center [524, 323] width 23 height 14
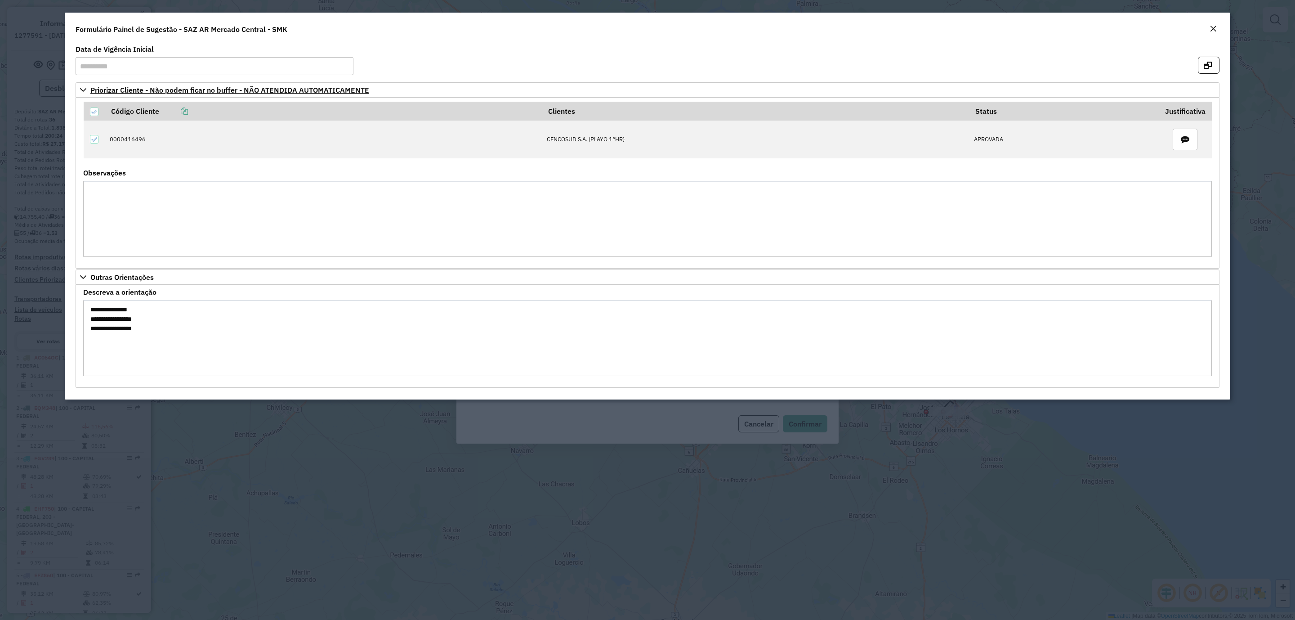
drag, startPoint x: 1208, startPoint y: 26, endPoint x: 1123, endPoint y: 96, distance: 110.3
click at [1208, 25] on button "Close" at bounding box center [1213, 29] width 13 height 12
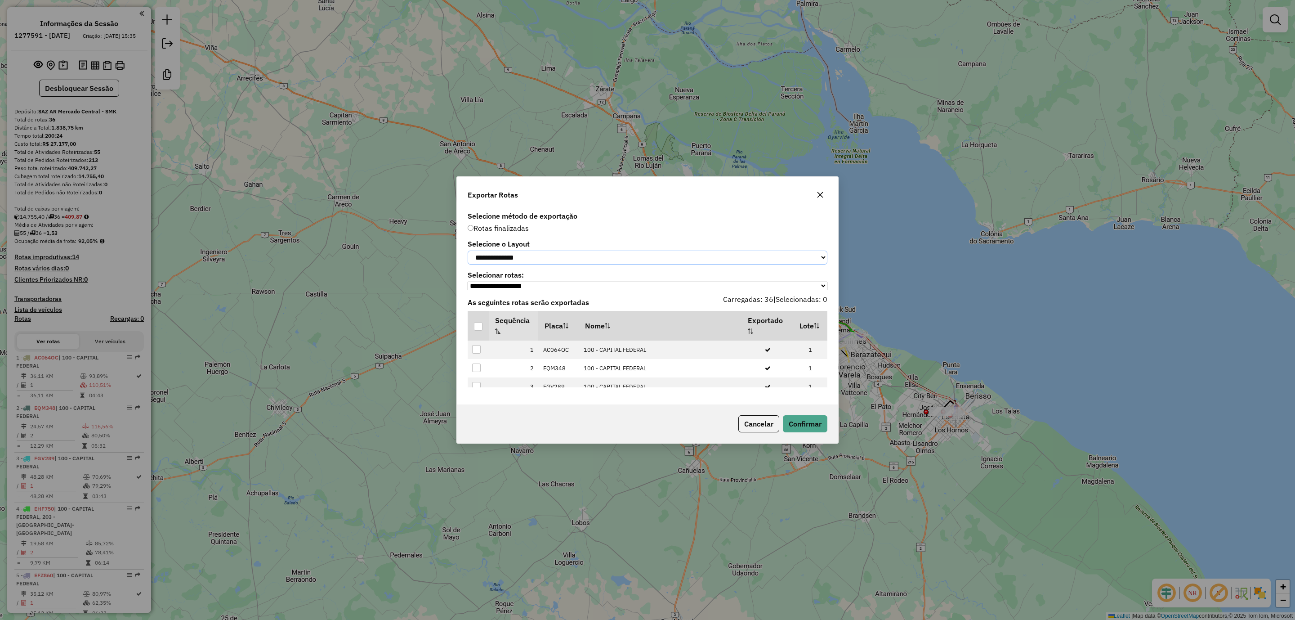
click at [503, 251] on select "**********" at bounding box center [648, 258] width 360 height 14
select select "*********"
click at [468, 251] on select "**********" at bounding box center [648, 258] width 360 height 14
click at [481, 328] on div at bounding box center [478, 326] width 9 height 9
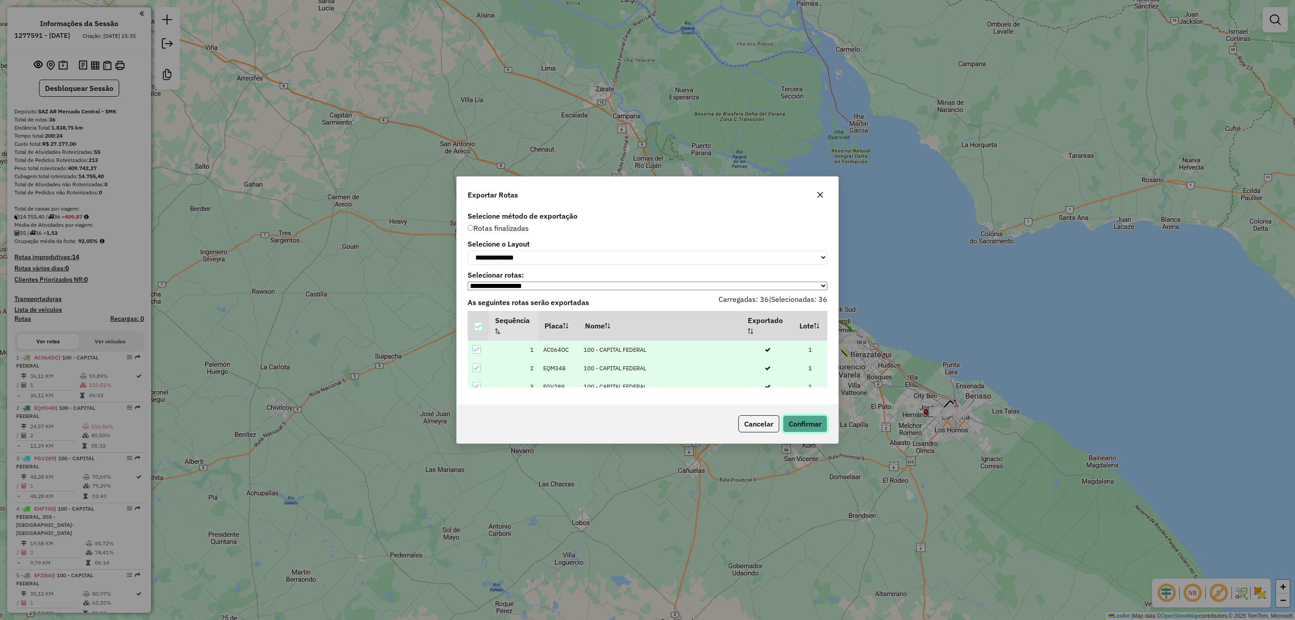
click at [810, 425] on button "Confirmar" at bounding box center [805, 423] width 45 height 17
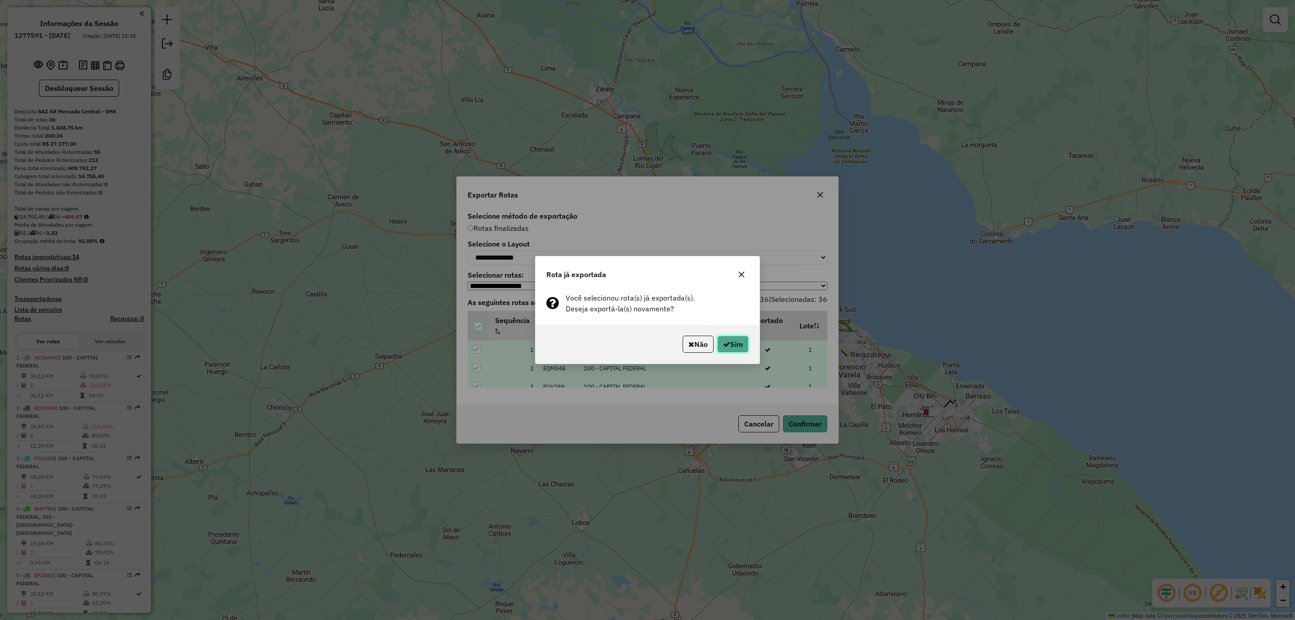
click at [737, 347] on button "Sim" at bounding box center [732, 344] width 31 height 17
